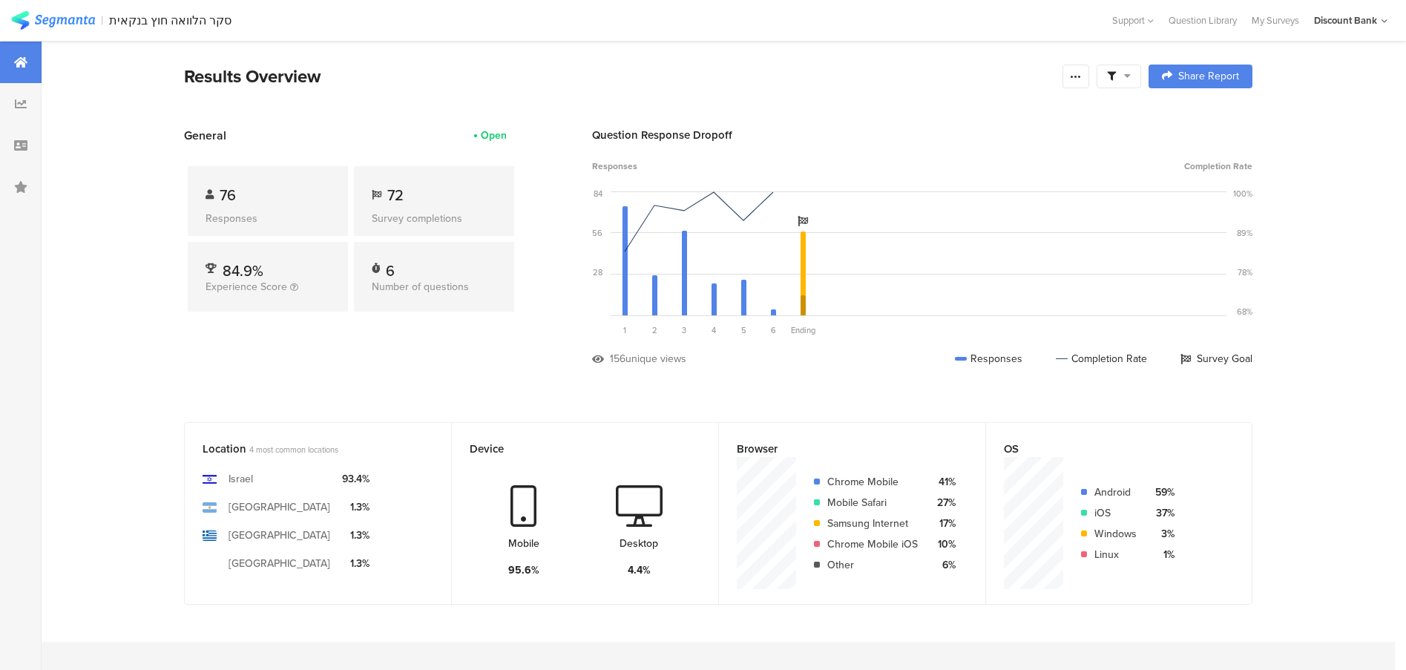
click at [22, 101] on icon at bounding box center [21, 104] width 12 height 12
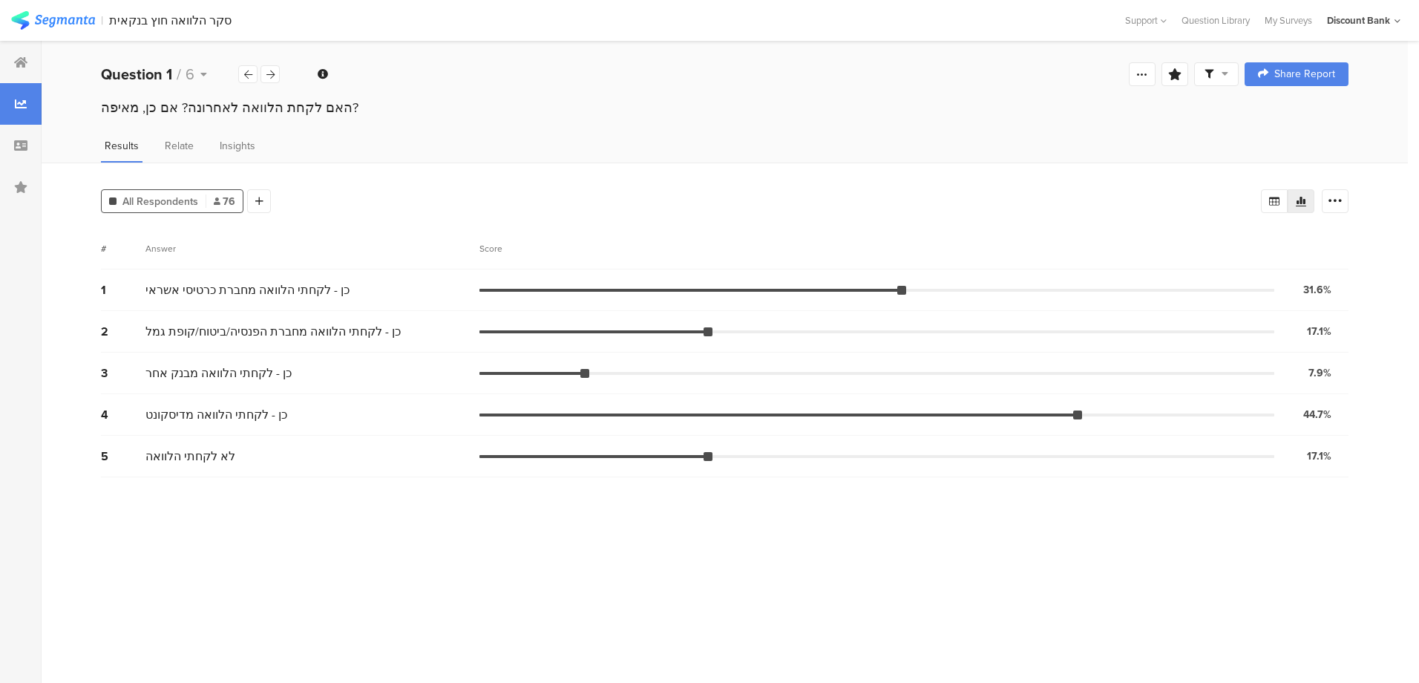
click at [269, 70] on icon at bounding box center [270, 75] width 8 height 10
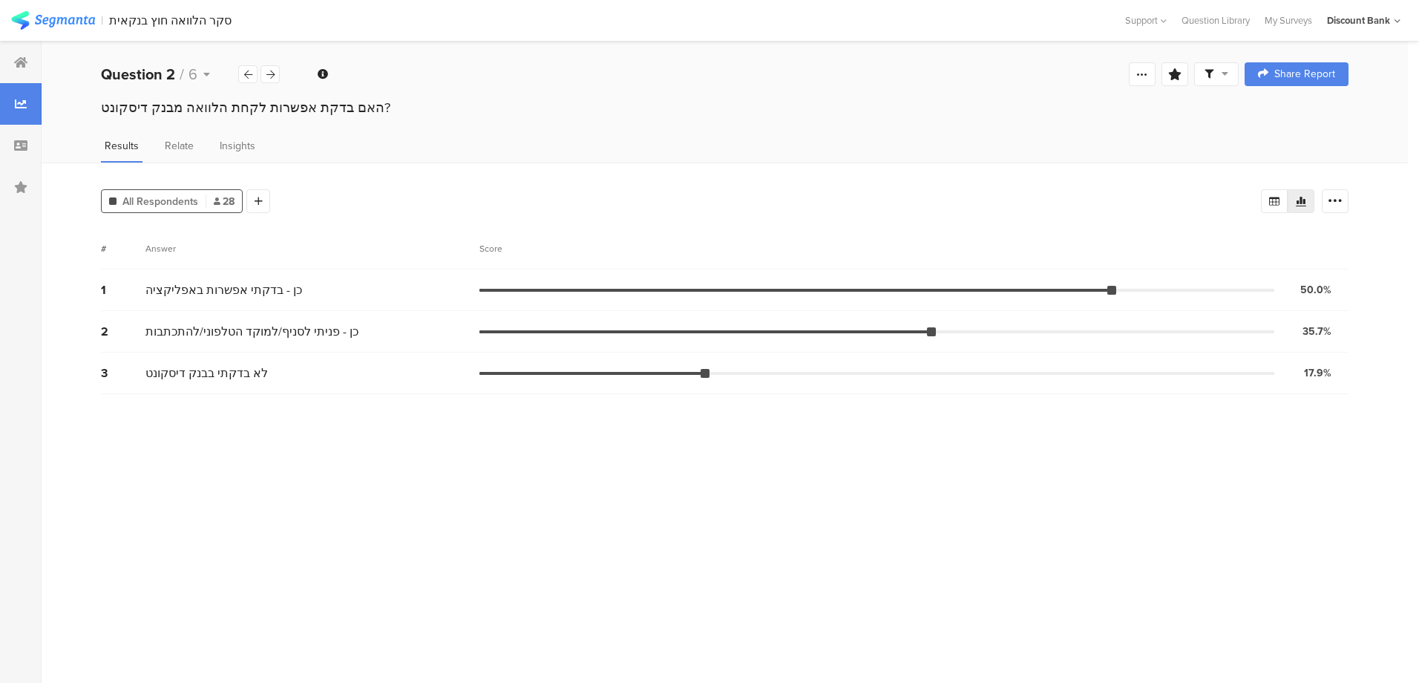
click at [244, 72] on icon at bounding box center [248, 75] width 8 height 10
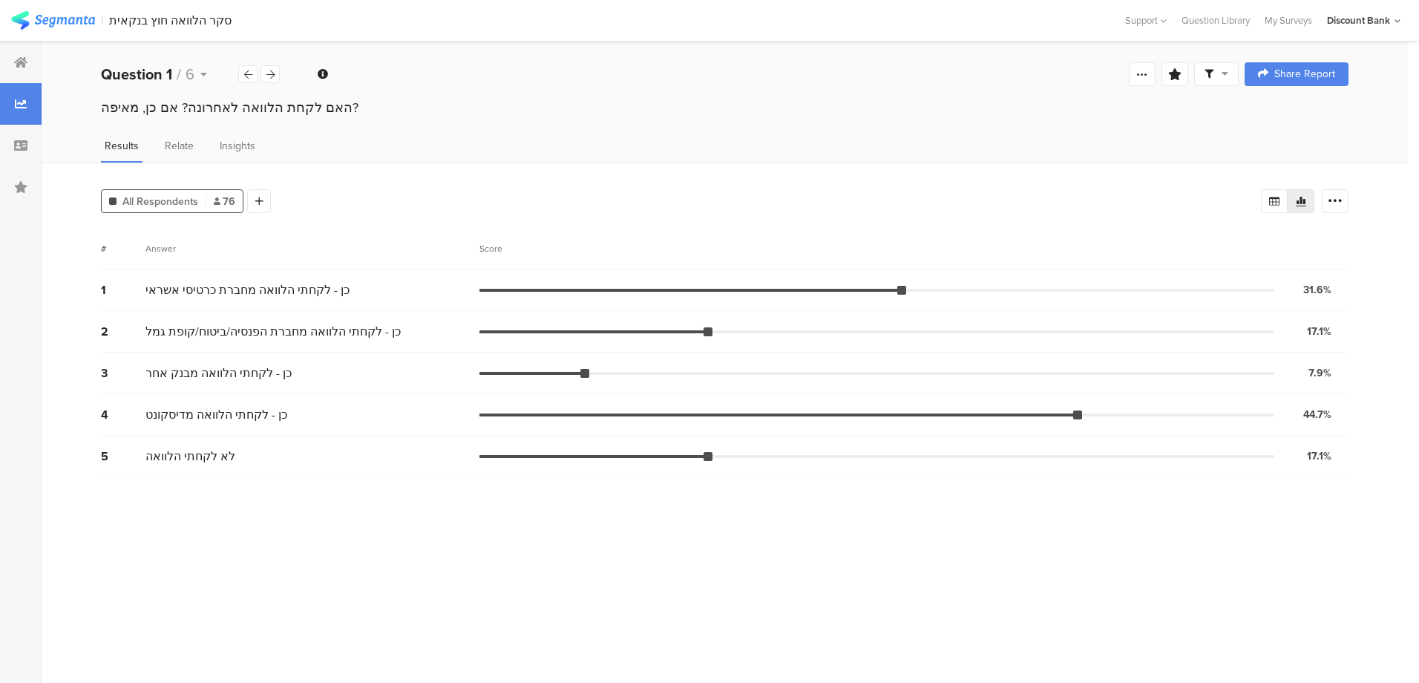
click at [269, 77] on icon at bounding box center [270, 75] width 8 height 10
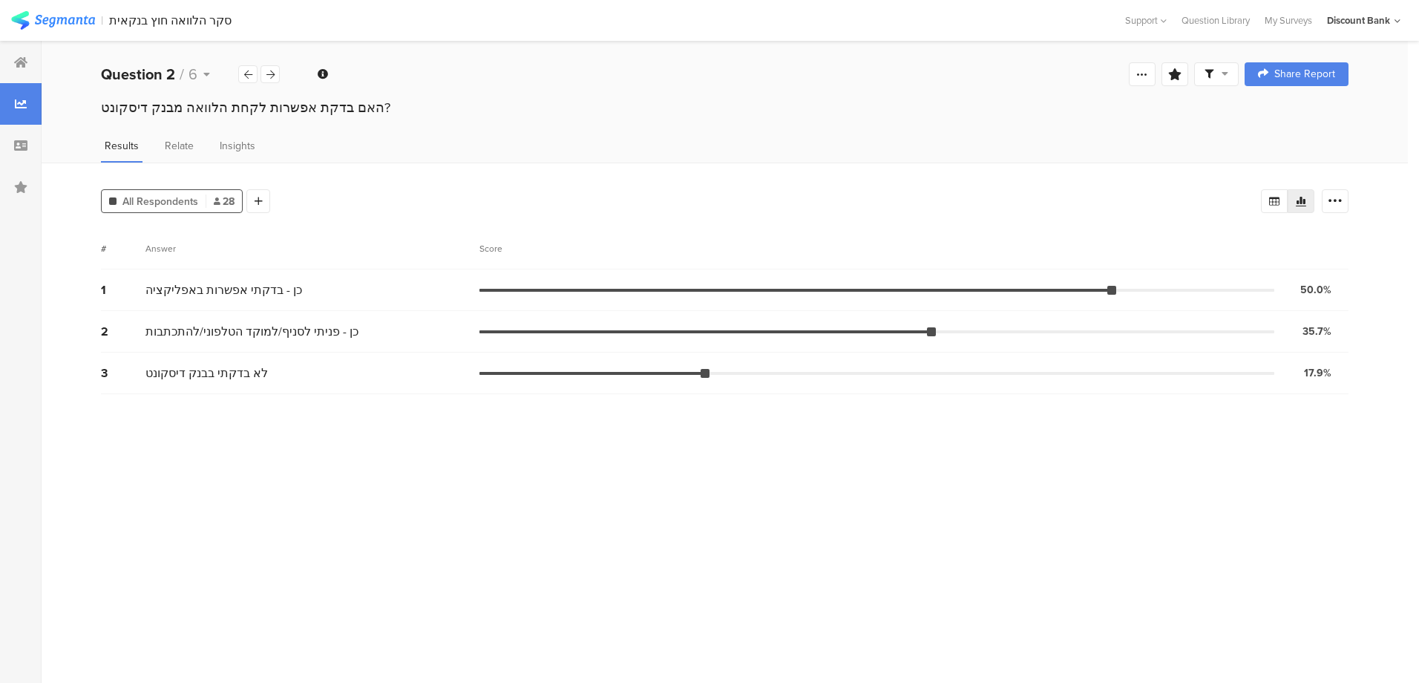
click at [248, 76] on icon at bounding box center [248, 75] width 8 height 10
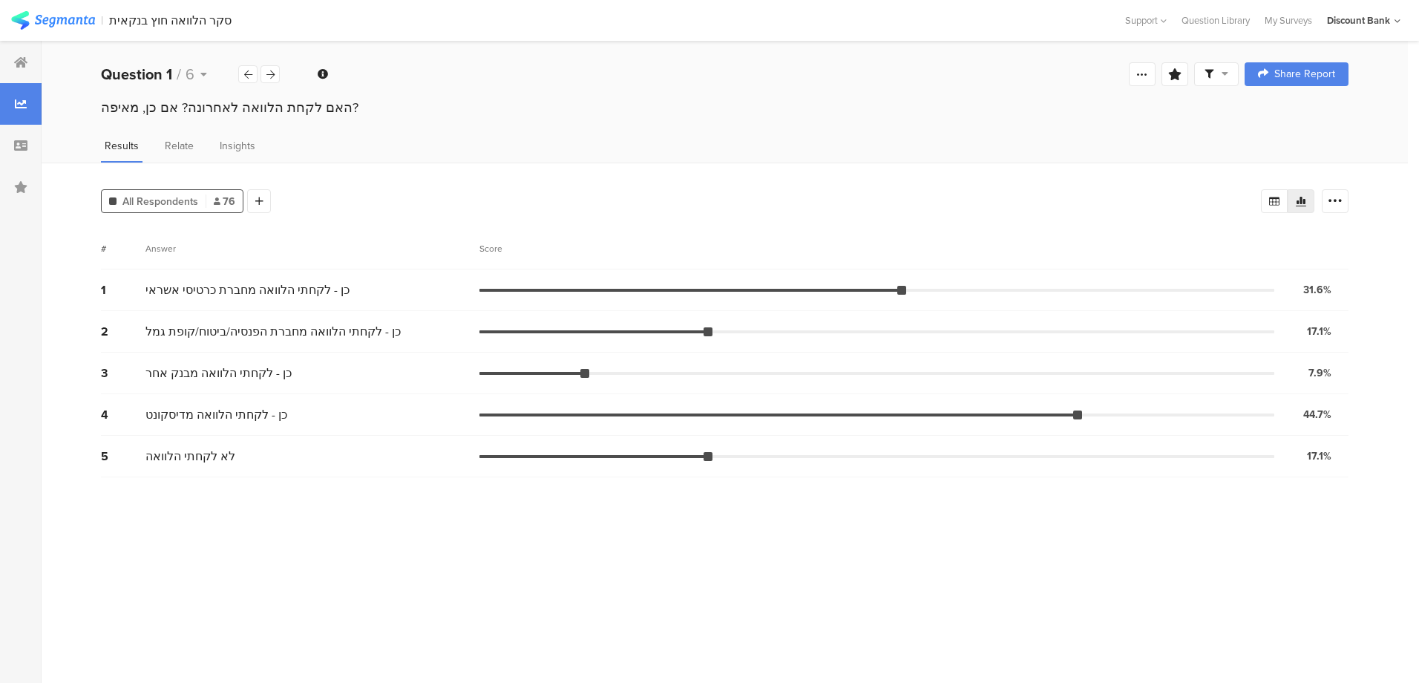
click at [268, 74] on icon at bounding box center [270, 75] width 8 height 10
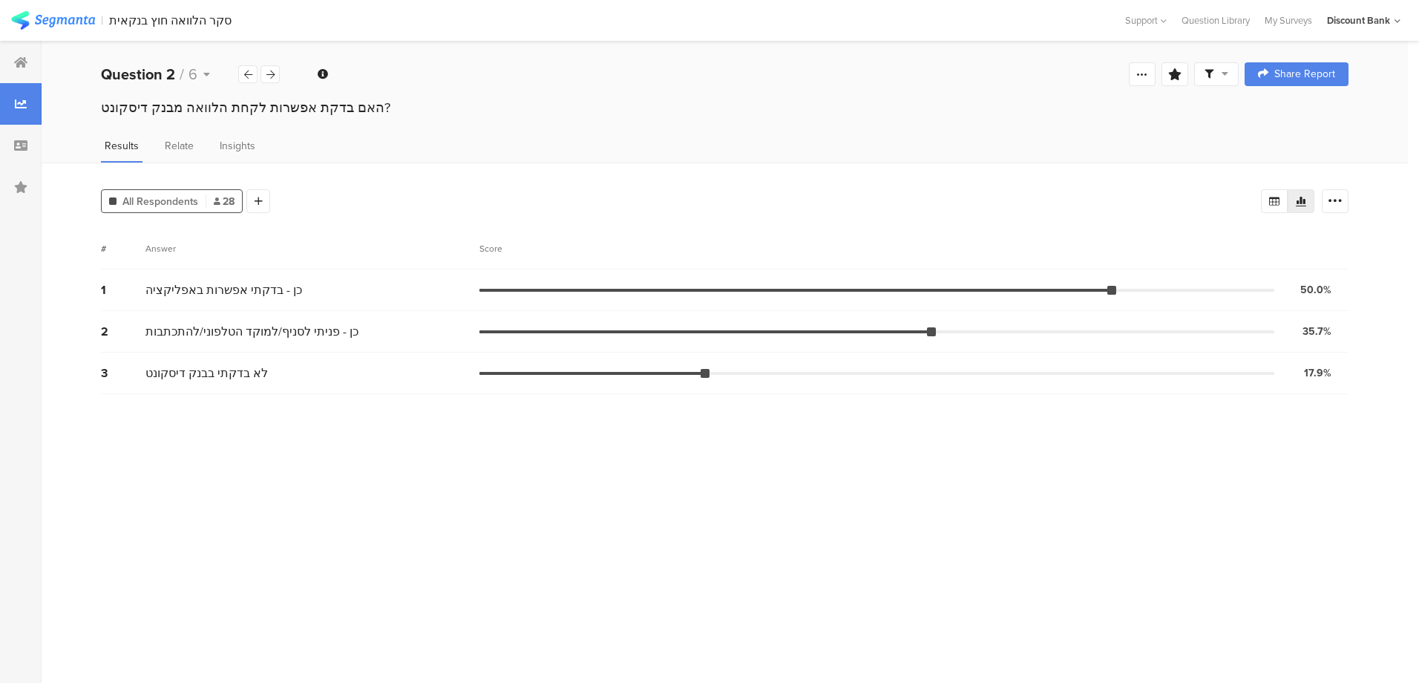
click at [267, 72] on icon at bounding box center [270, 75] width 8 height 10
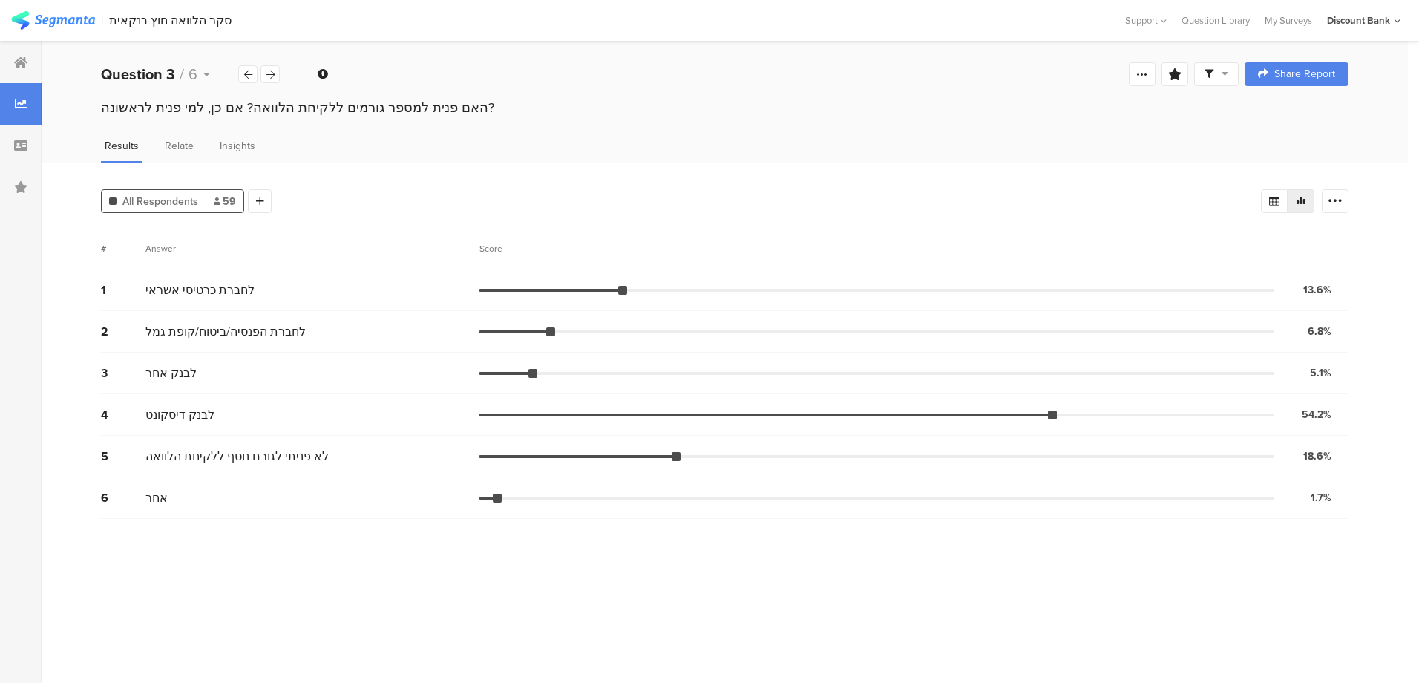
click at [272, 73] on icon at bounding box center [270, 75] width 8 height 10
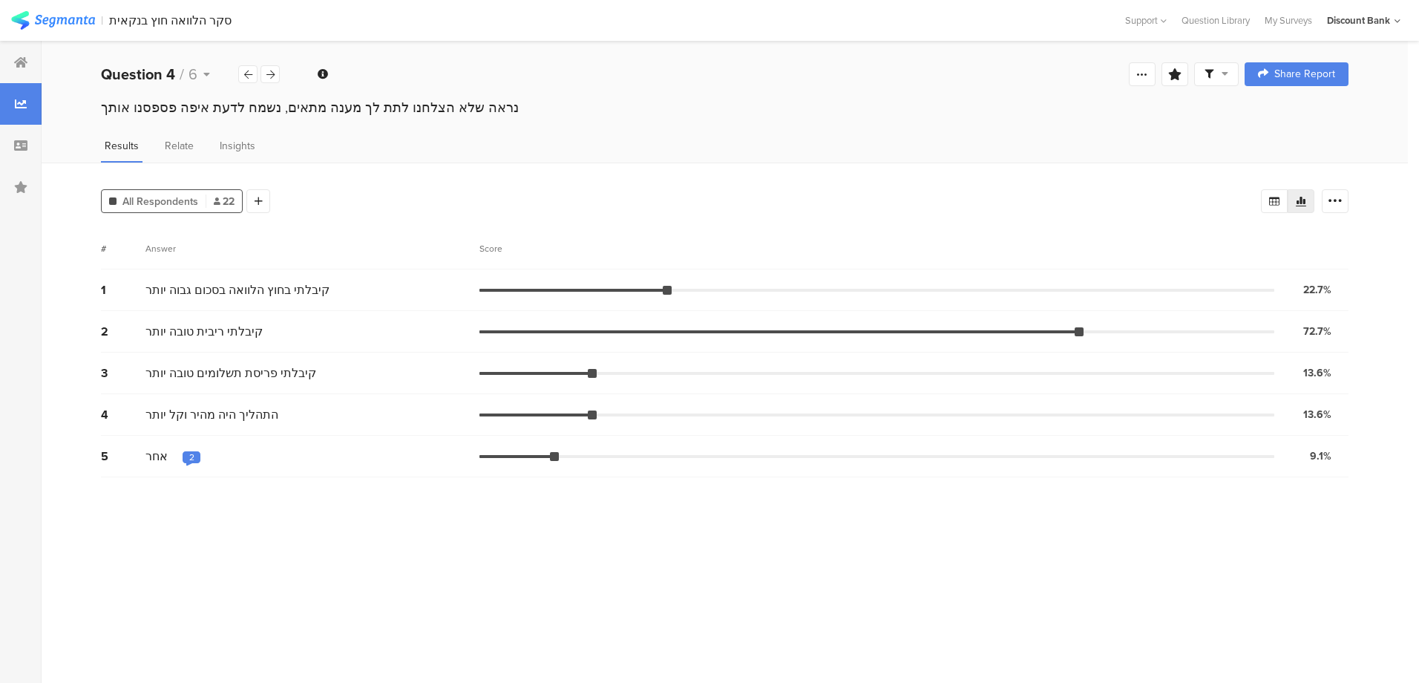
click at [273, 71] on icon at bounding box center [270, 75] width 8 height 10
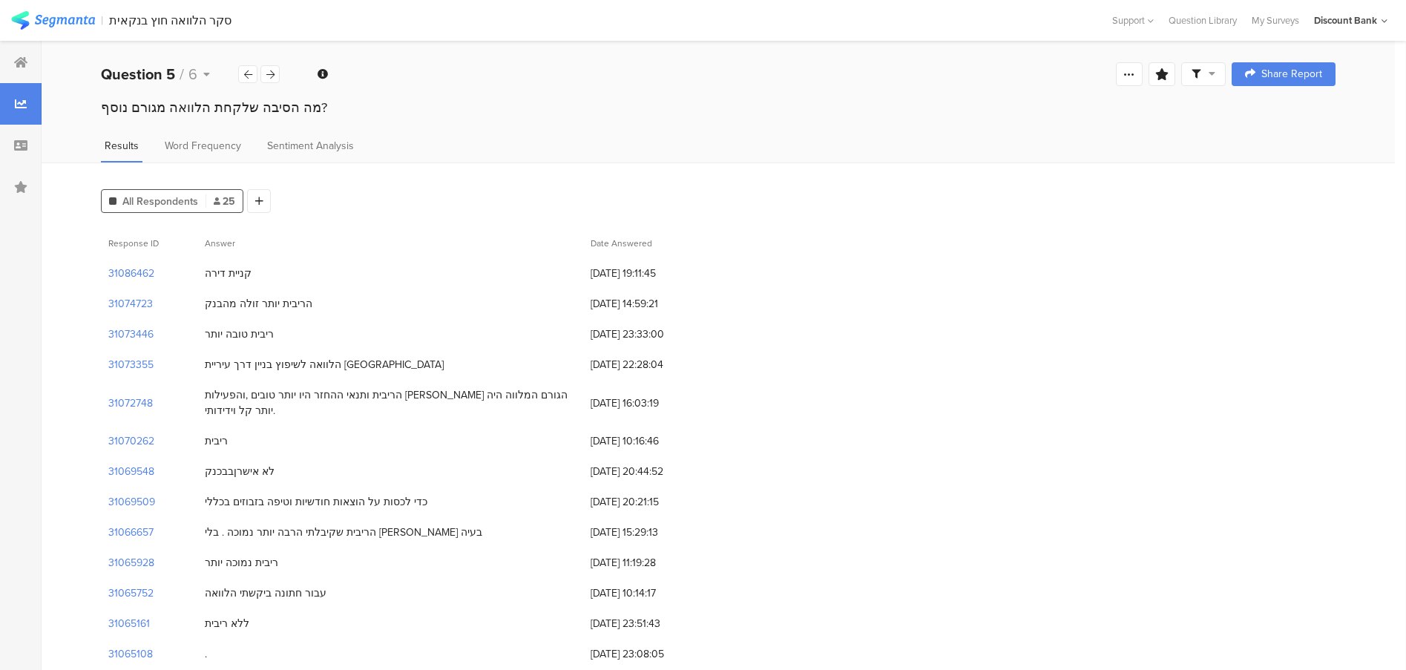
click at [272, 74] on icon at bounding box center [270, 75] width 8 height 10
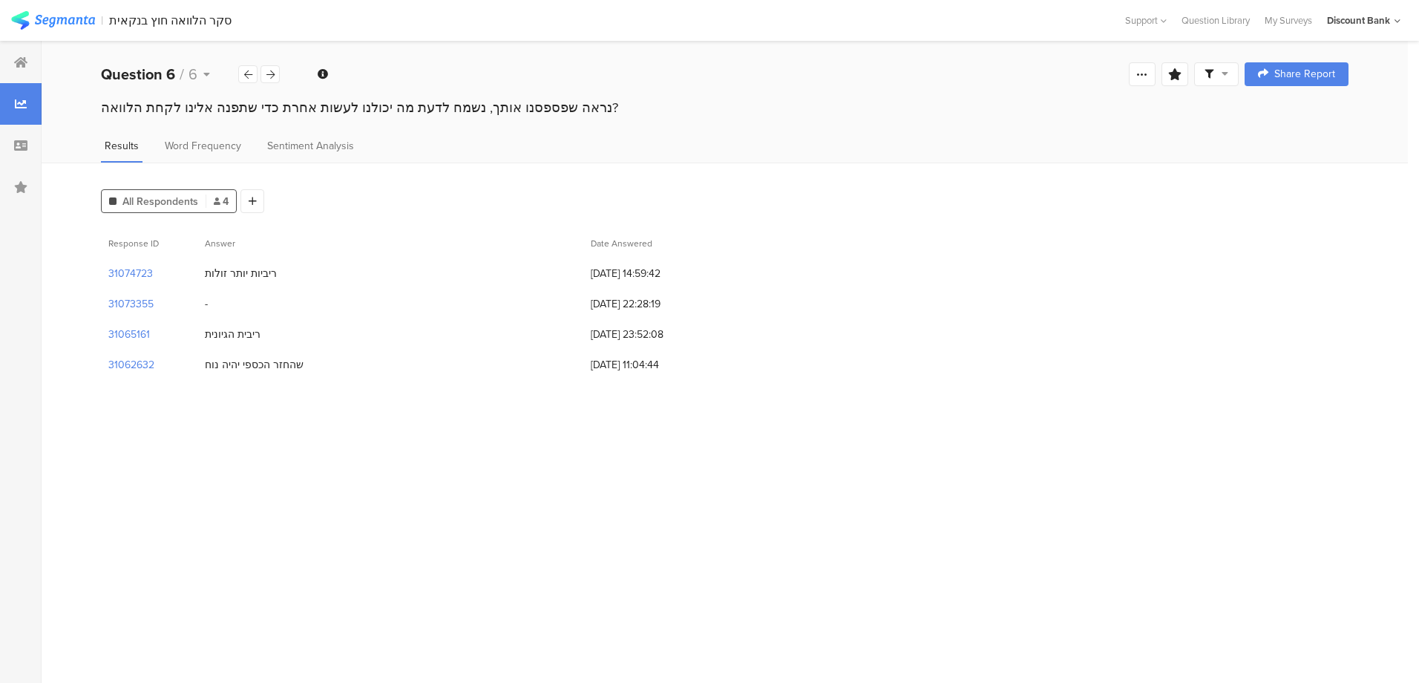
click at [246, 75] on icon at bounding box center [248, 75] width 8 height 10
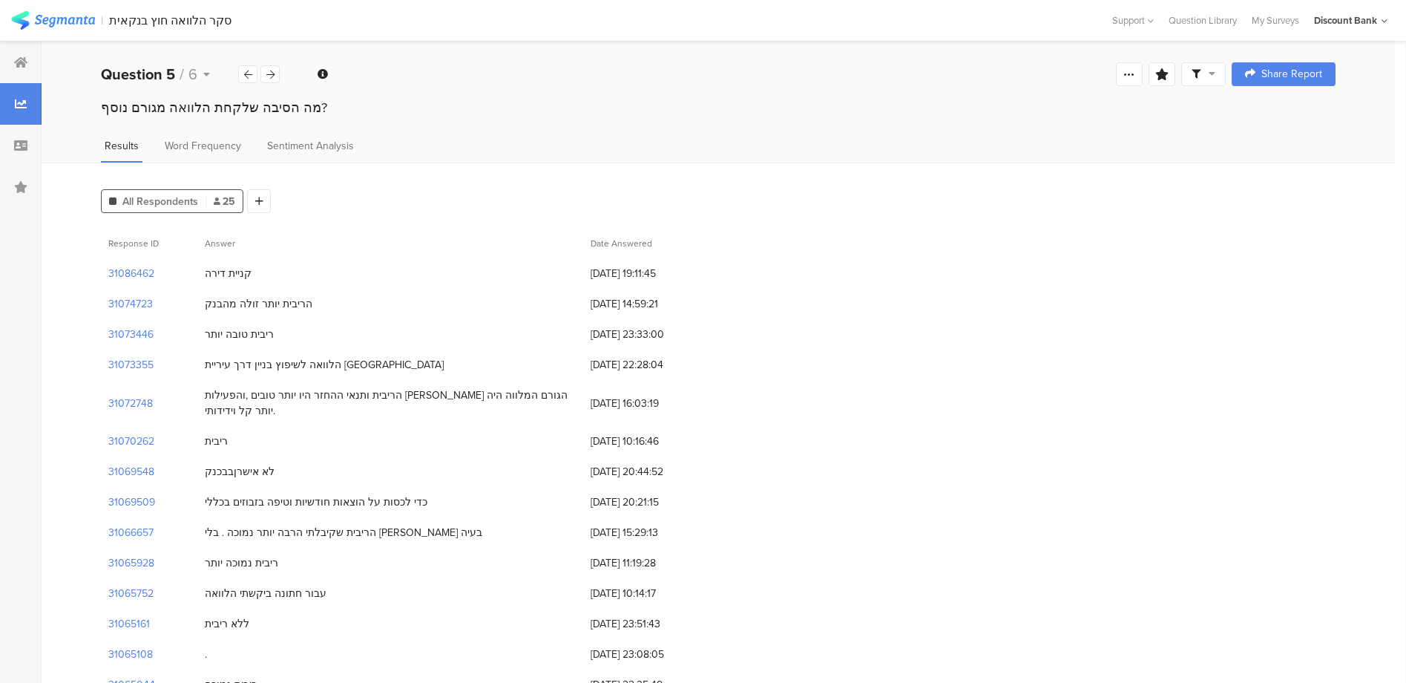
click at [246, 76] on icon at bounding box center [248, 75] width 8 height 10
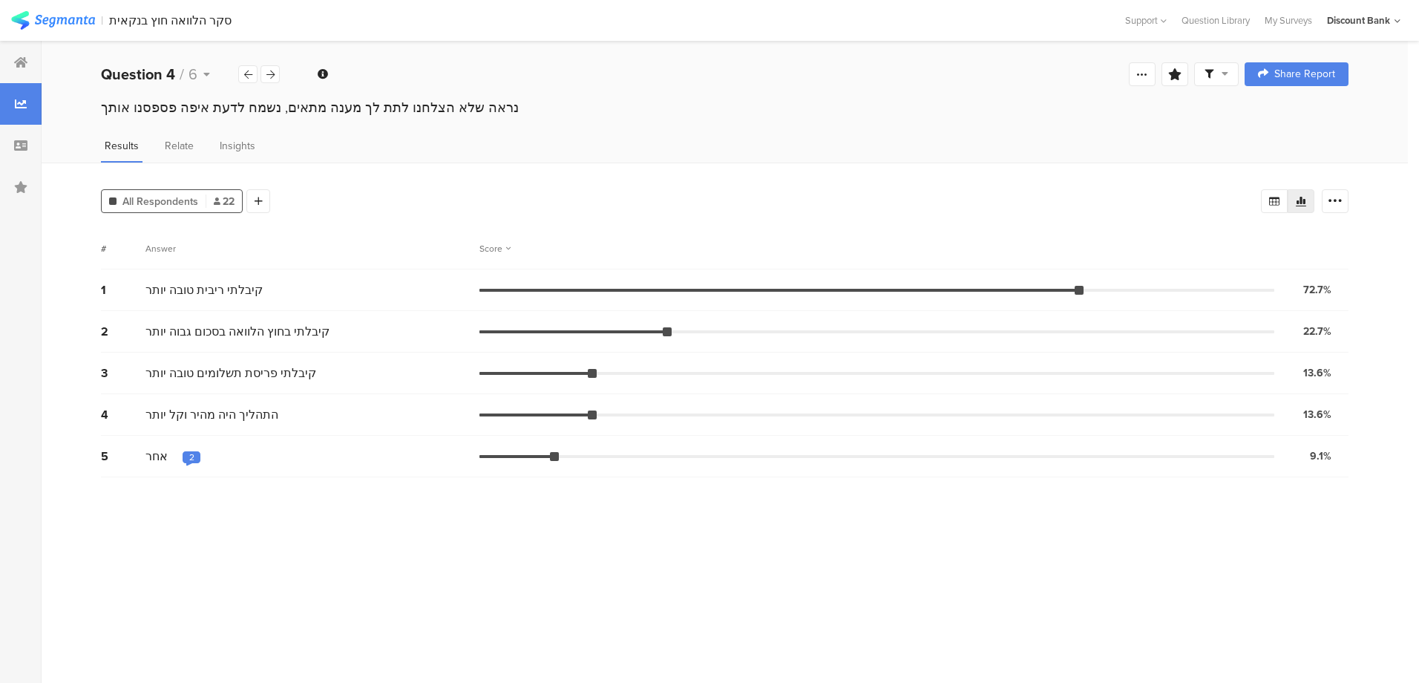
click at [246, 76] on icon at bounding box center [248, 75] width 8 height 10
